Goal: Transaction & Acquisition: Purchase product/service

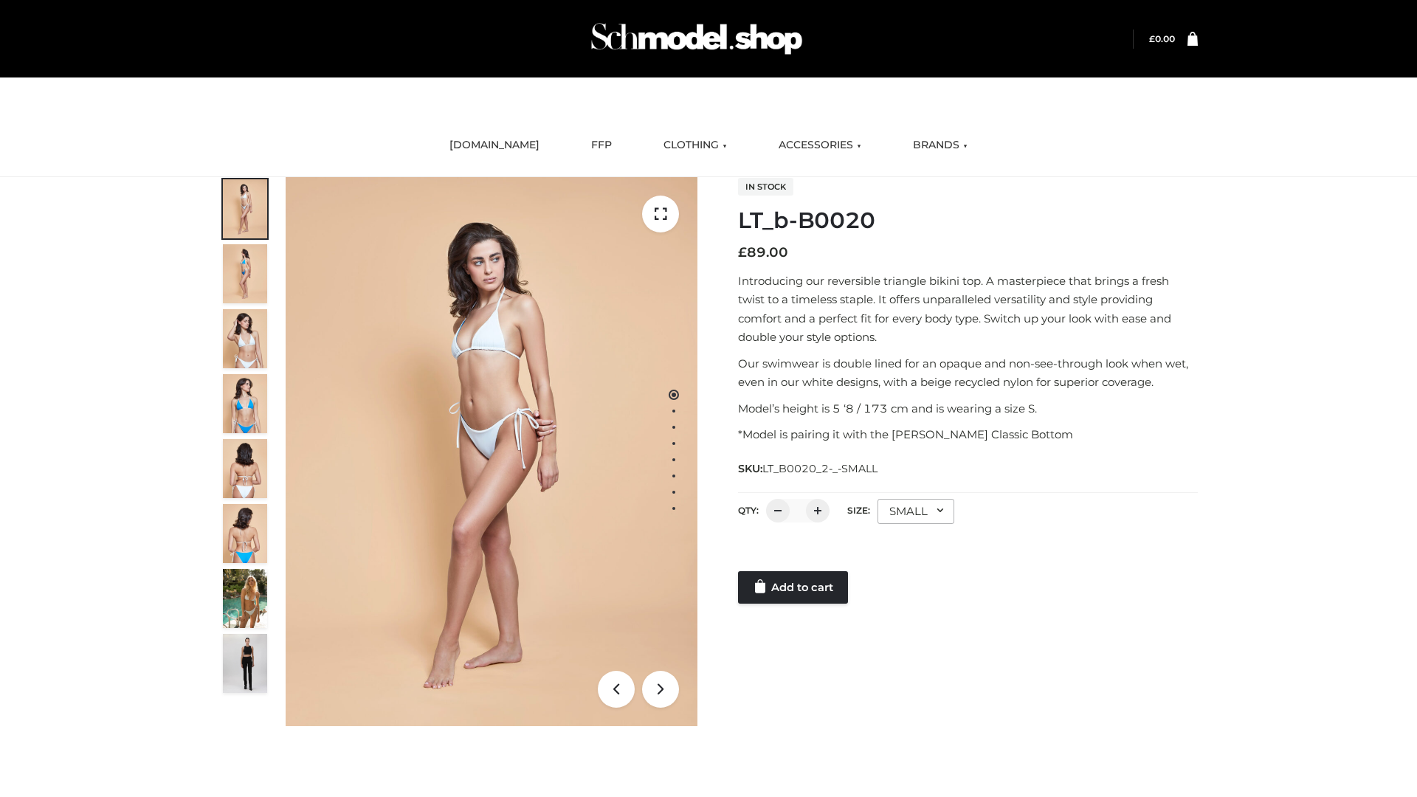
click at [794, 588] on link "Add to cart" at bounding box center [793, 587] width 110 height 32
